Goal: Task Accomplishment & Management: Manage account settings

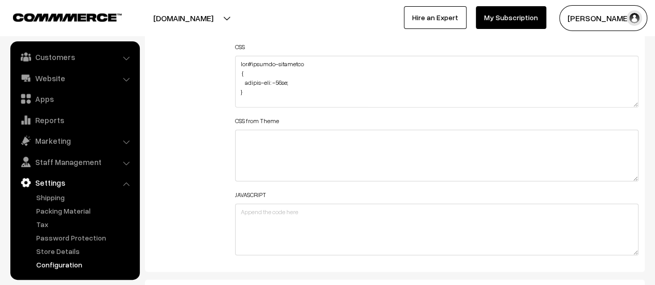
scroll to position [1347, 0]
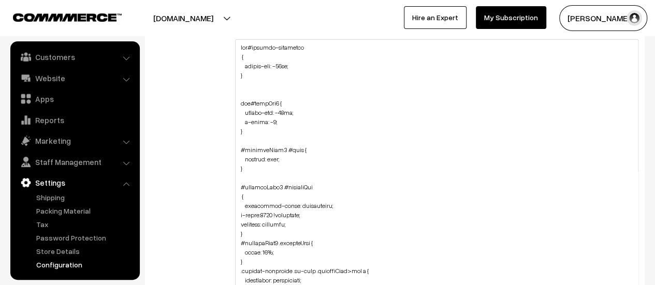
drag, startPoint x: 634, startPoint y: 87, endPoint x: 625, endPoint y: 310, distance: 223.0
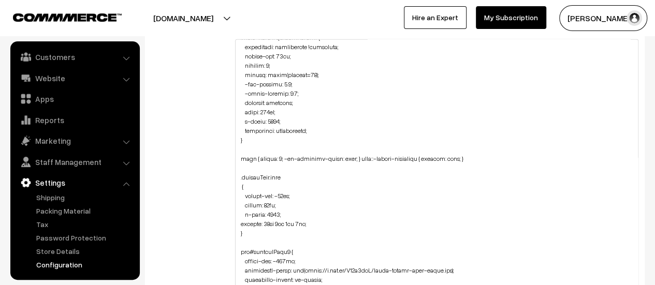
scroll to position [711, 0]
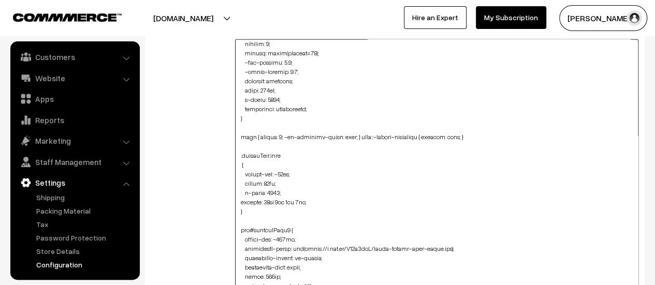
drag, startPoint x: 288, startPoint y: 220, endPoint x: 280, endPoint y: 219, distance: 7.3
click at [280, 219] on textarea at bounding box center [437, 176] width 404 height 275
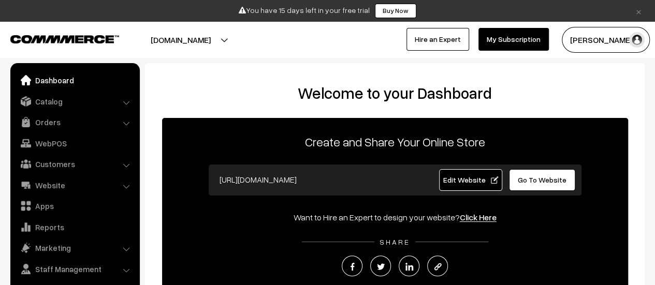
scroll to position [7, 0]
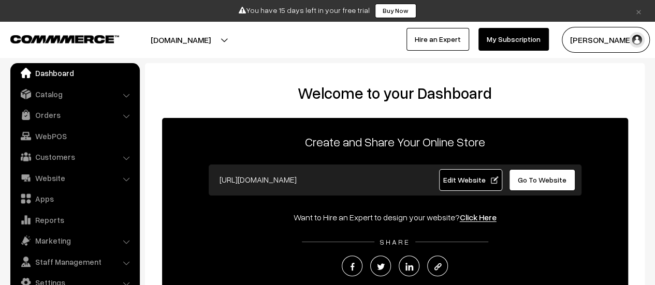
drag, startPoint x: 640, startPoint y: 10, endPoint x: 497, endPoint y: 39, distance: 146.0
click at [640, 10] on link "×" at bounding box center [639, 11] width 14 height 12
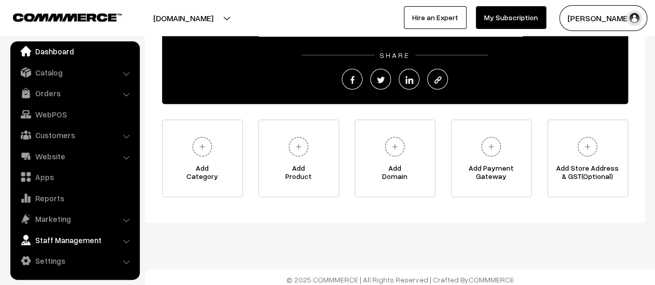
scroll to position [167, 0]
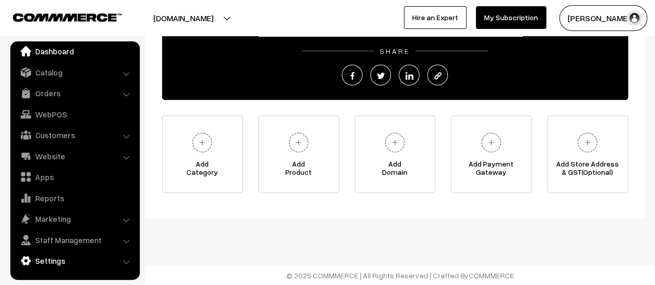
click at [67, 260] on link "Settings" at bounding box center [74, 261] width 123 height 19
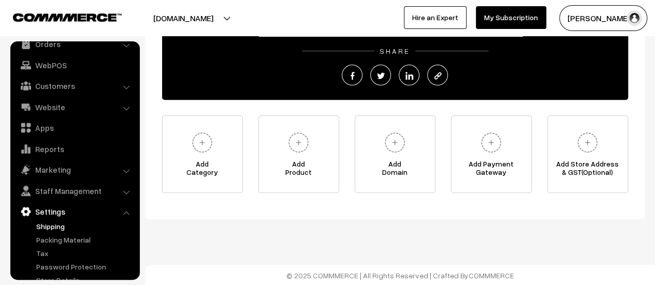
scroll to position [85, 0]
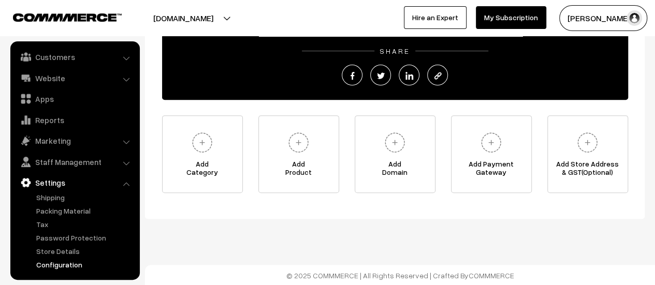
click at [78, 266] on link "Configuration" at bounding box center [85, 265] width 103 height 11
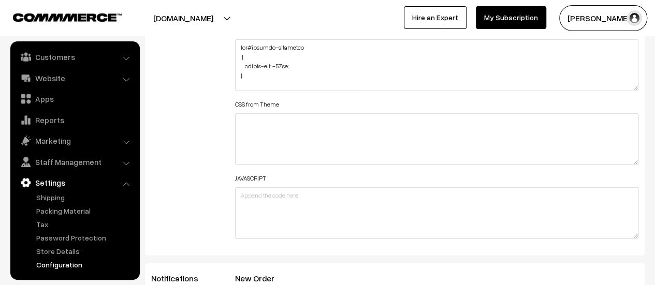
scroll to position [1295, 0]
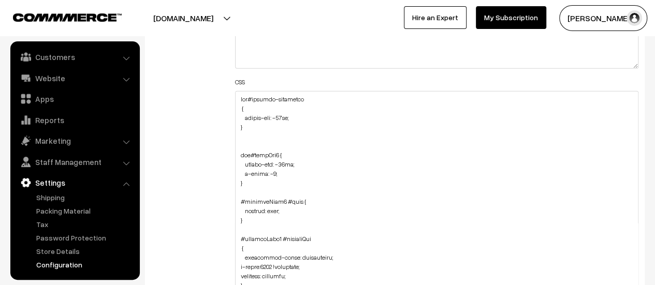
drag, startPoint x: 634, startPoint y: 138, endPoint x: 506, endPoint y: 180, distance: 135.2
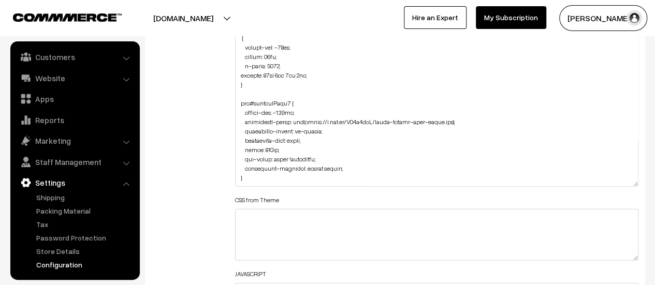
scroll to position [1399, 0]
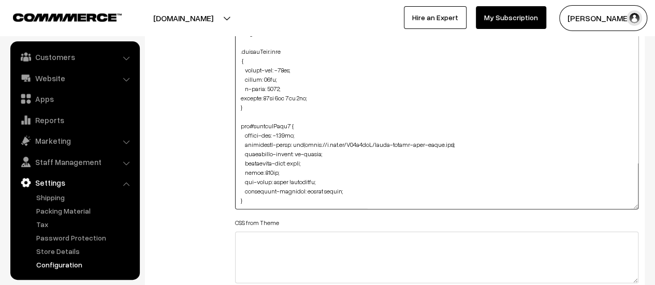
click at [298, 112] on textarea at bounding box center [437, 99] width 404 height 222
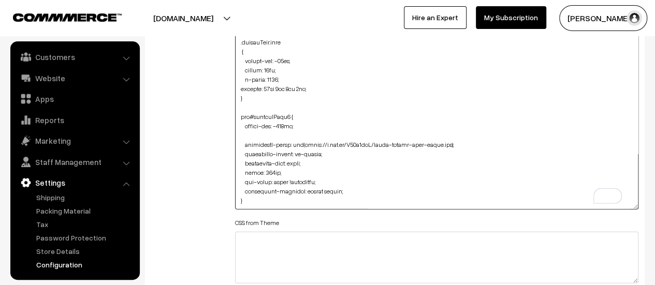
paste textarea "height: 385px;"
drag, startPoint x: 288, startPoint y: 115, endPoint x: 281, endPoint y: 115, distance: 6.7
click at [281, 115] on textarea "To enrich screen reader interactions, please activate Accessibility in Grammarl…" at bounding box center [437, 99] width 404 height 222
click at [287, 116] on textarea "To enrich screen reader interactions, please activate Accessibility in Grammarl…" at bounding box center [437, 99] width 404 height 222
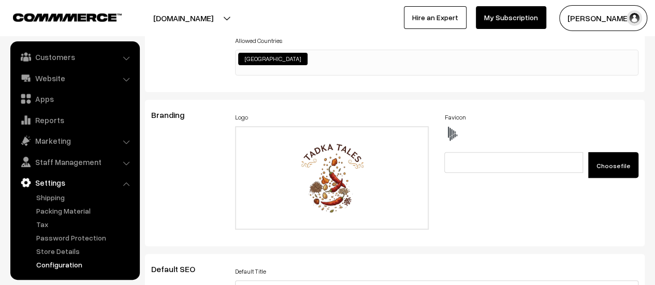
scroll to position [8, 0]
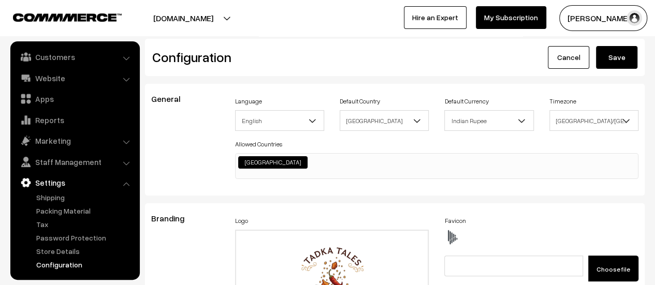
type textarea "div#hotspot-component { margin-top: -41px; } img#homeImg2 { margin-top: -86px; …"
click at [612, 54] on button "Save" at bounding box center [616, 57] width 41 height 23
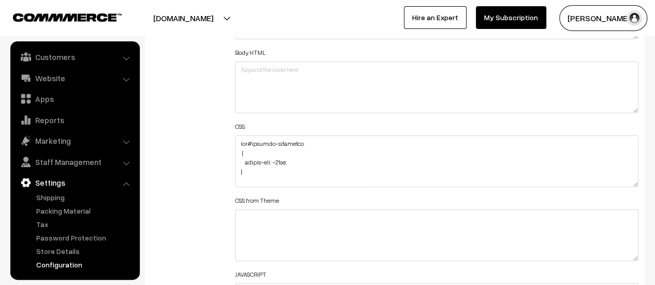
scroll to position [1295, 0]
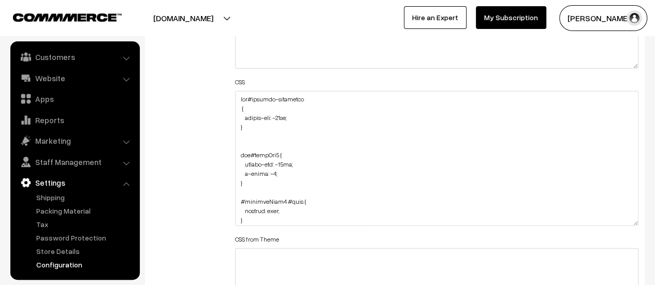
drag, startPoint x: 631, startPoint y: 138, endPoint x: 625, endPoint y: 236, distance: 97.6
click at [625, 226] on textarea at bounding box center [437, 158] width 404 height 135
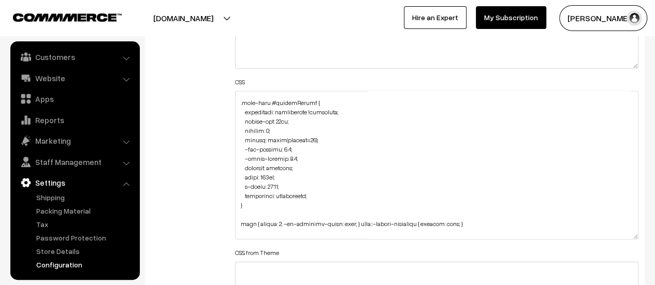
scroll to position [847, 0]
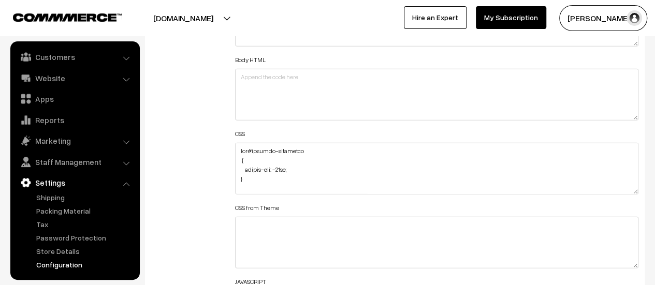
scroll to position [1295, 0]
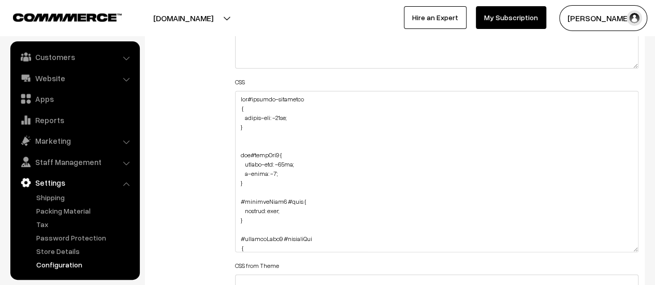
drag, startPoint x: 637, startPoint y: 137, endPoint x: 619, endPoint y: 248, distance: 112.3
click at [619, 248] on textarea at bounding box center [437, 172] width 404 height 162
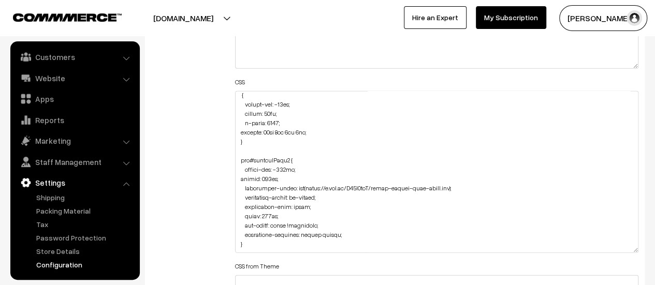
scroll to position [833, 0]
